Goal: Task Accomplishment & Management: Use online tool/utility

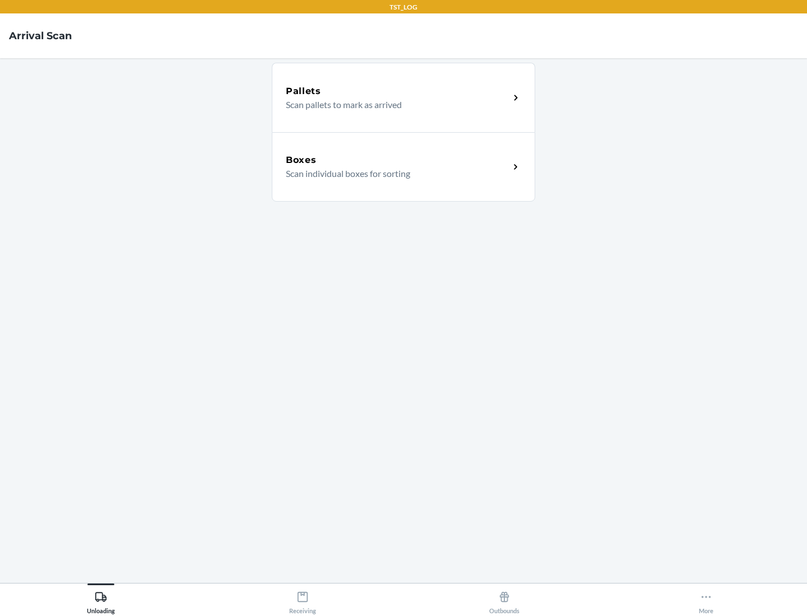
click at [397, 160] on div "Boxes" at bounding box center [398, 160] width 224 height 13
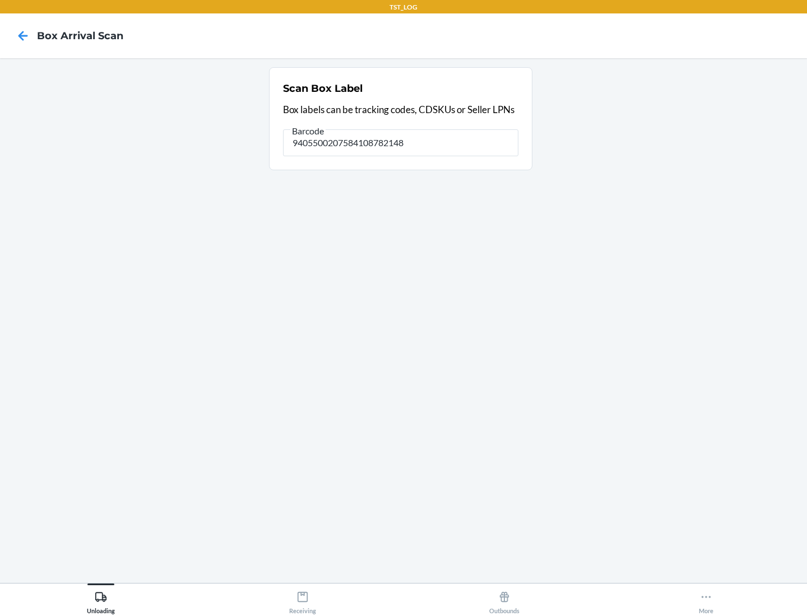
type input "9405500207584108782148"
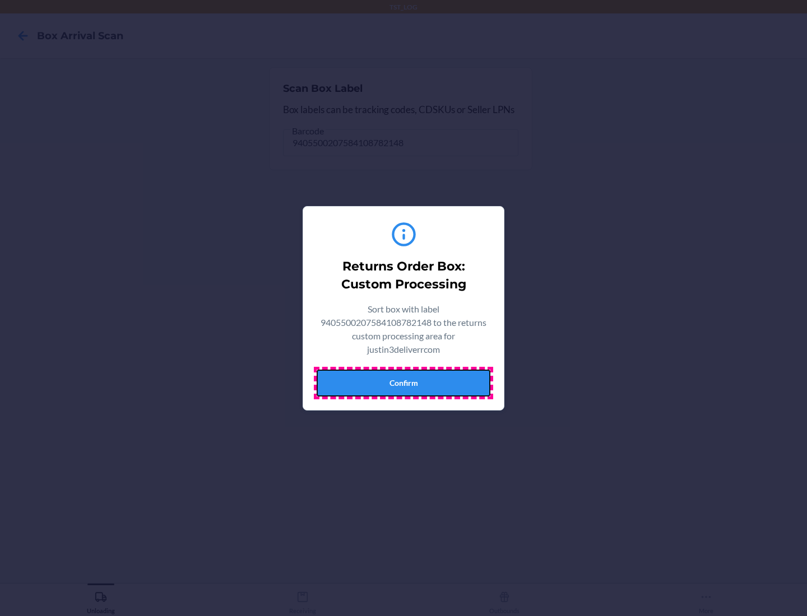
click at [403, 383] on button "Confirm" at bounding box center [404, 383] width 174 height 27
